Goal: Information Seeking & Learning: Understand process/instructions

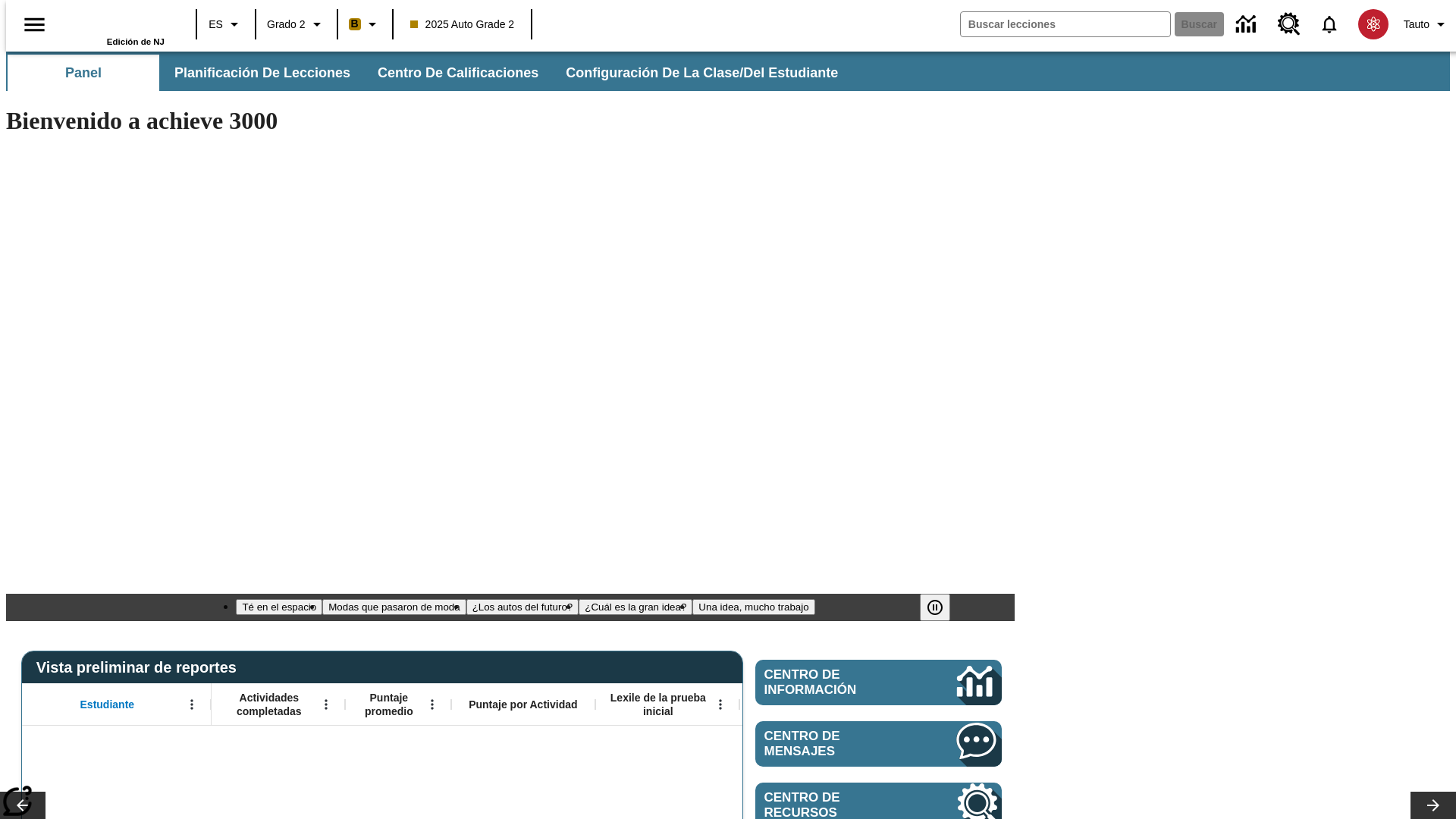
type input "-1"
click at [254, 73] on span "Planificación de lecciones" at bounding box center [263, 73] width 176 height 18
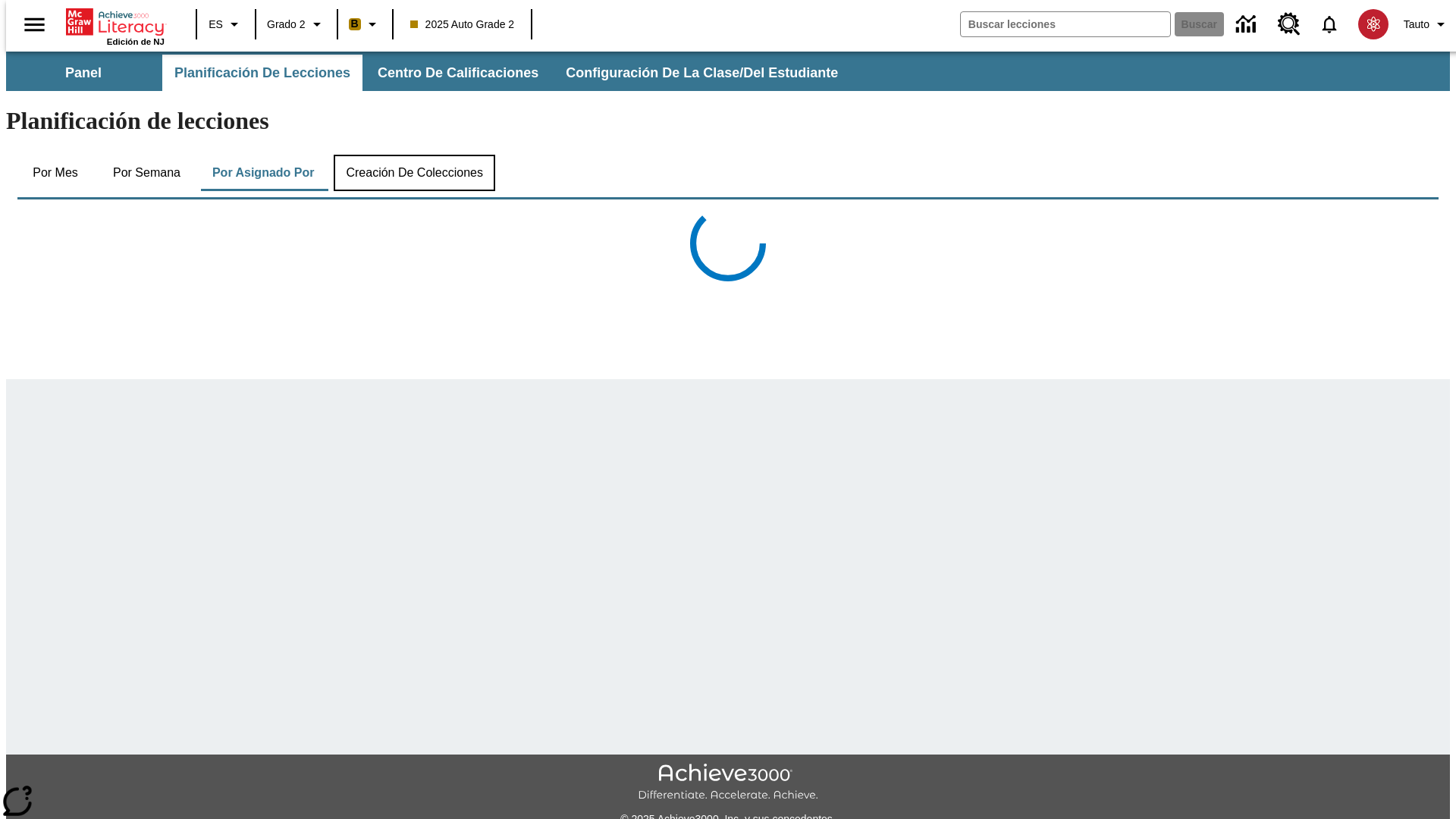
click at [411, 155] on button "Creación de colecciones" at bounding box center [414, 172] width 161 height 36
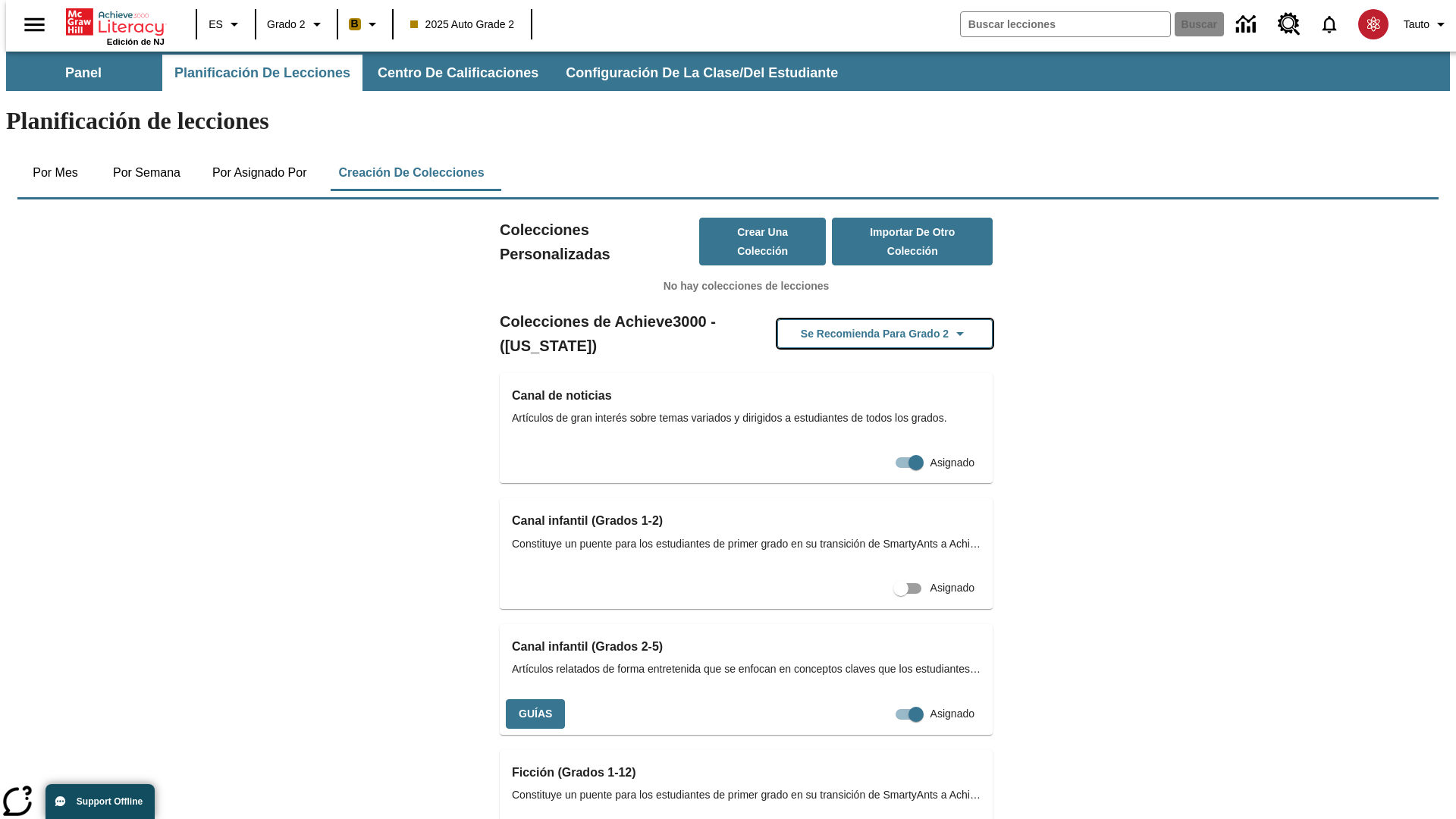
click at [861, 319] on button "Se recomienda para Grado 2" at bounding box center [885, 334] width 215 height 30
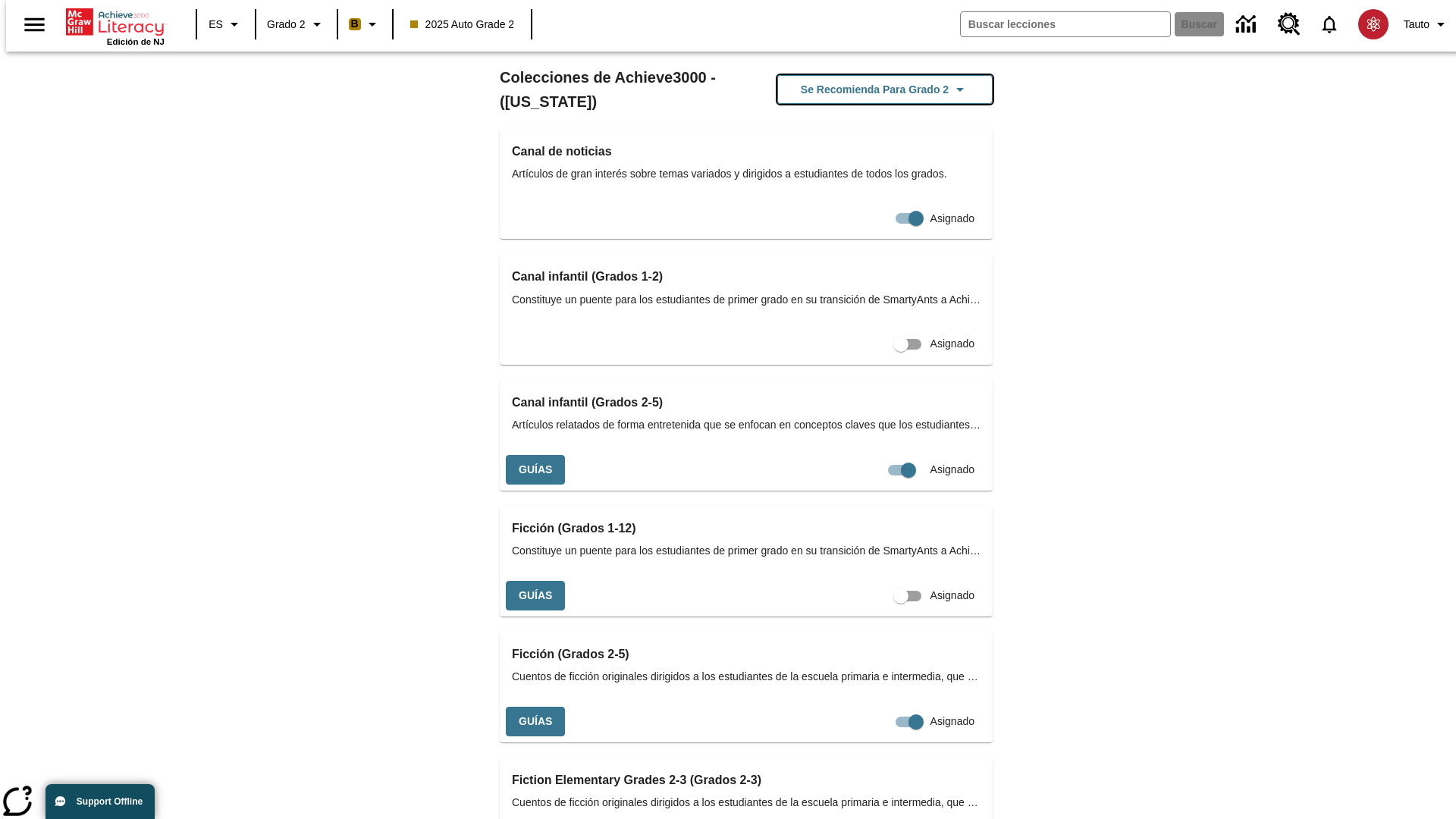
scroll to position [639, 0]
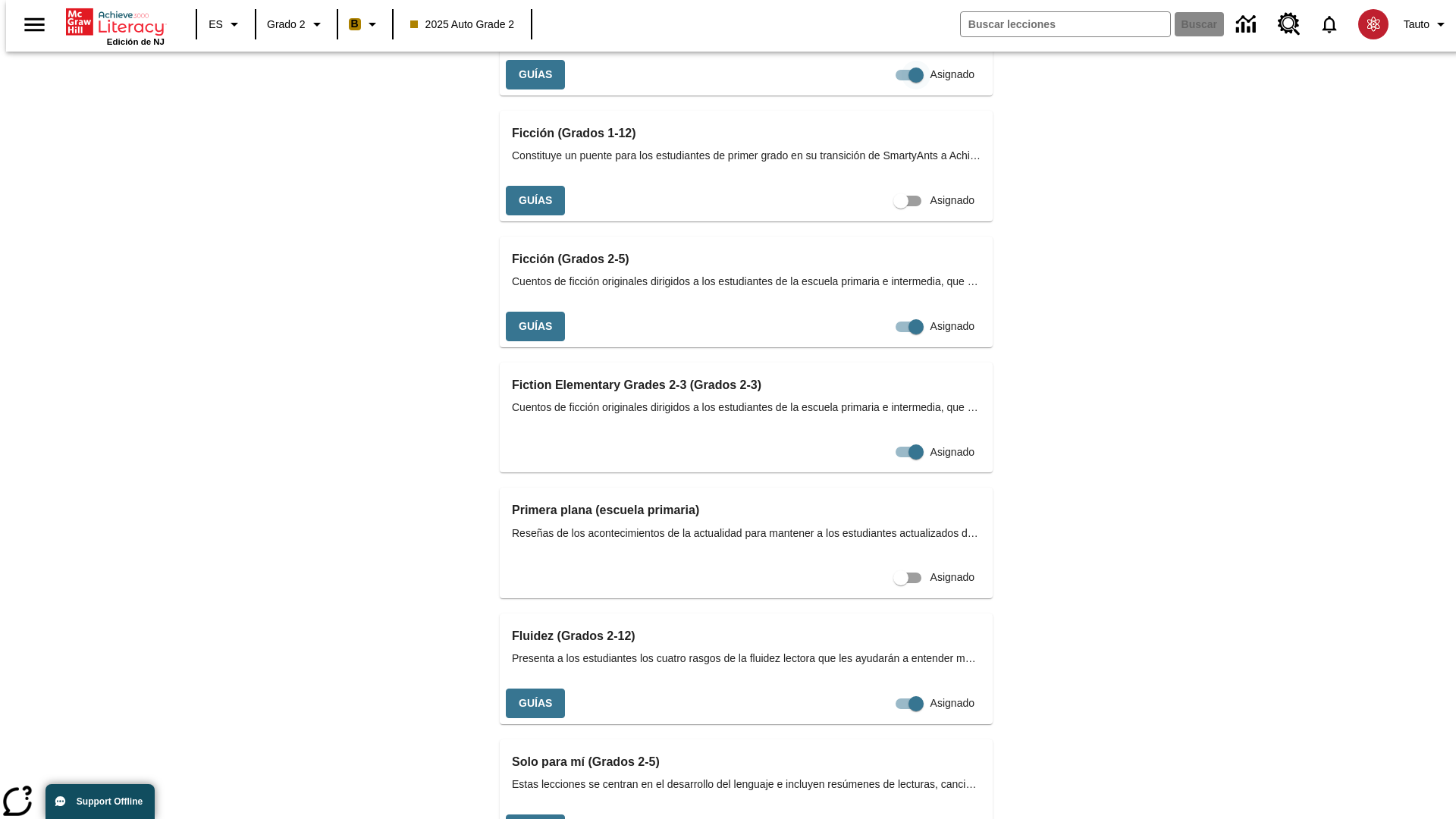
click at [873, 90] on input "Asignado" at bounding box center [916, 74] width 86 height 29
checkbox input "false"
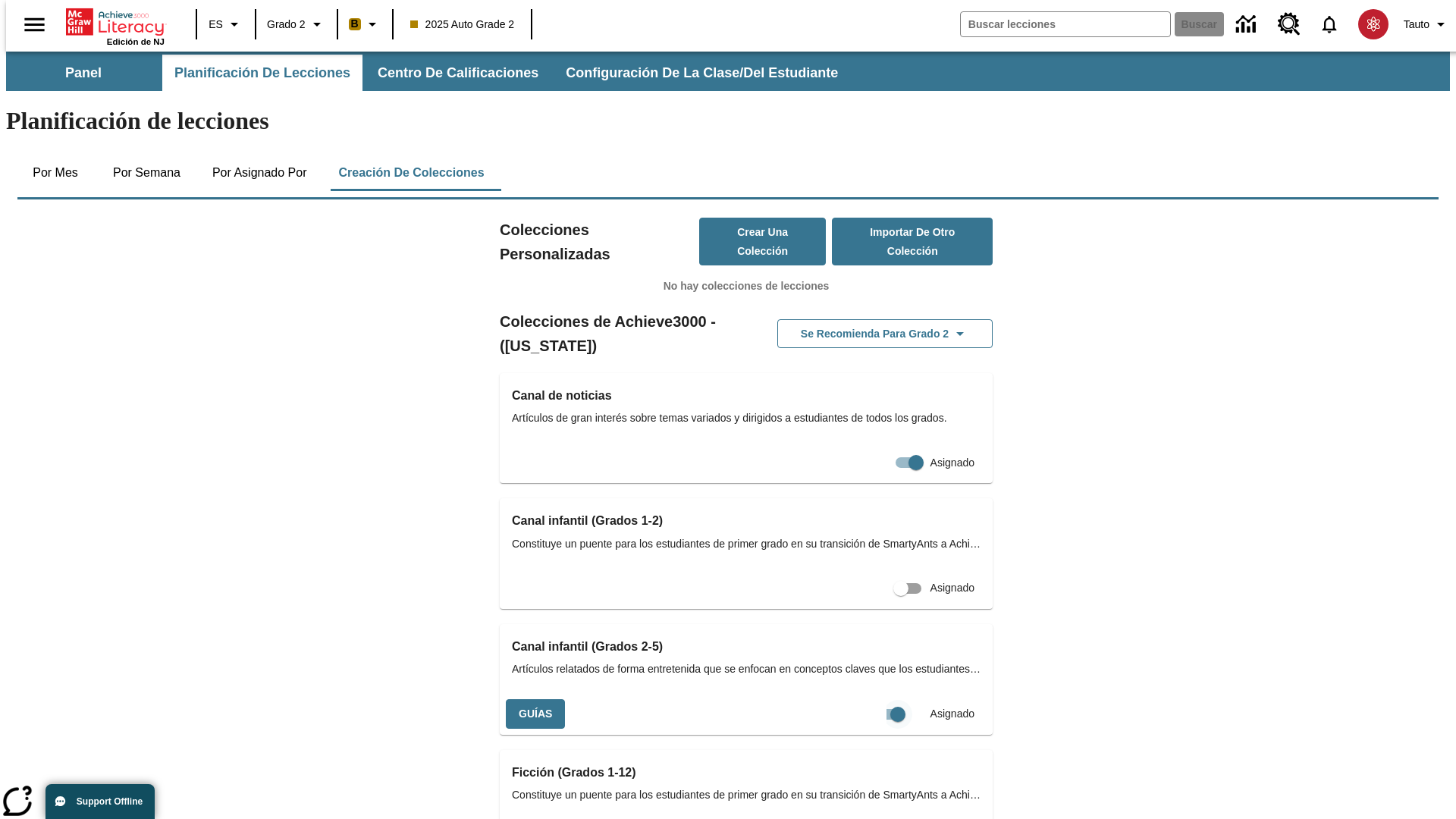
scroll to position [0, 14]
